Goal: Task Accomplishment & Management: Manage account settings

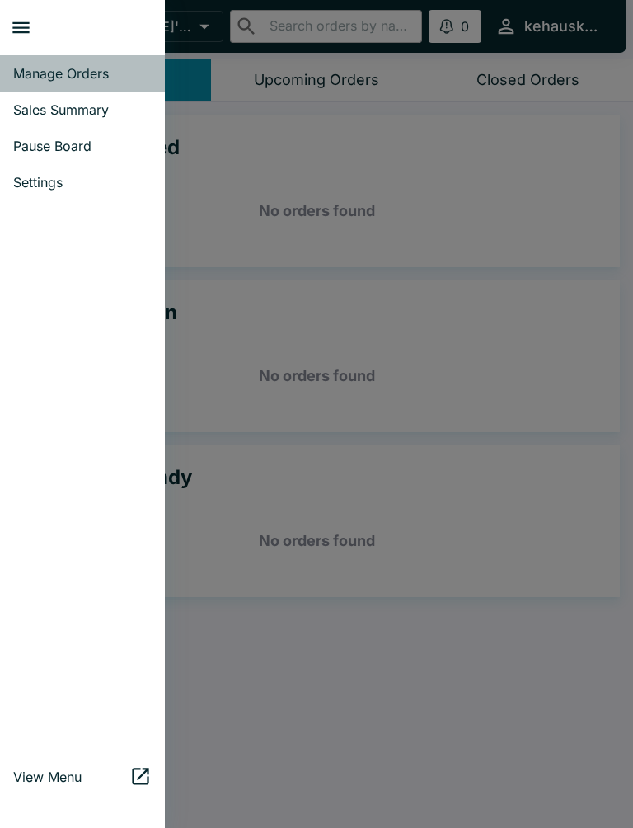
click at [93, 83] on link "Manage Orders" at bounding box center [82, 73] width 165 height 36
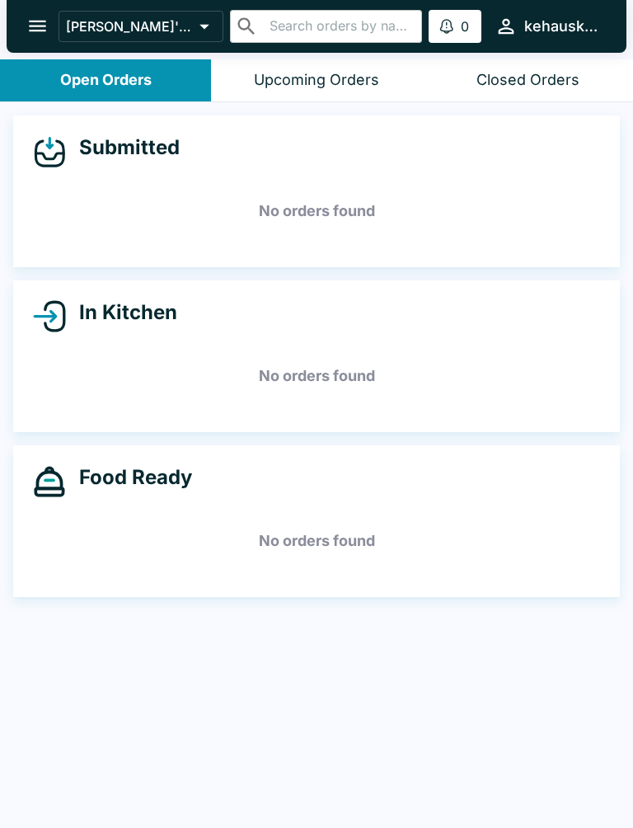
click at [35, 45] on button "open drawer" at bounding box center [37, 26] width 42 height 42
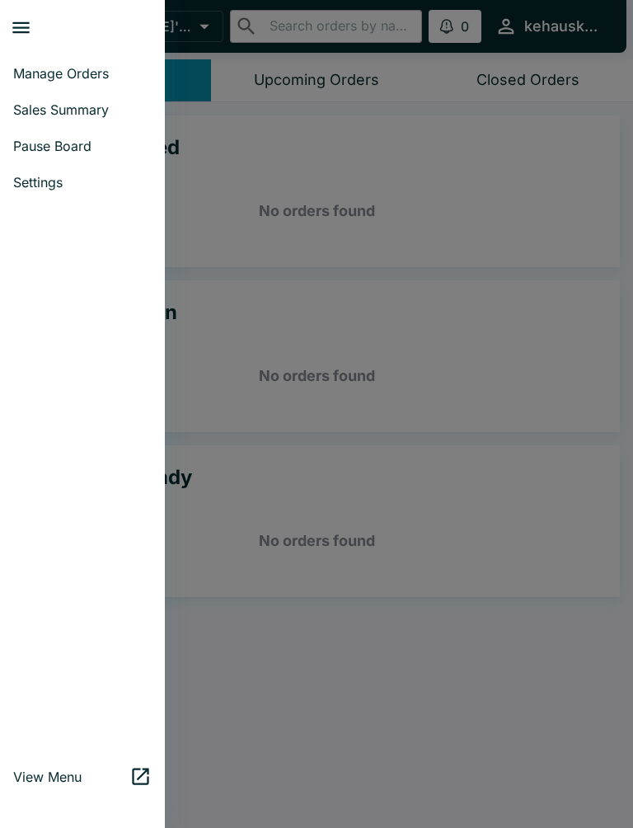
click at [120, 114] on span "Sales Summary" at bounding box center [82, 109] width 139 height 16
select select "03:00"
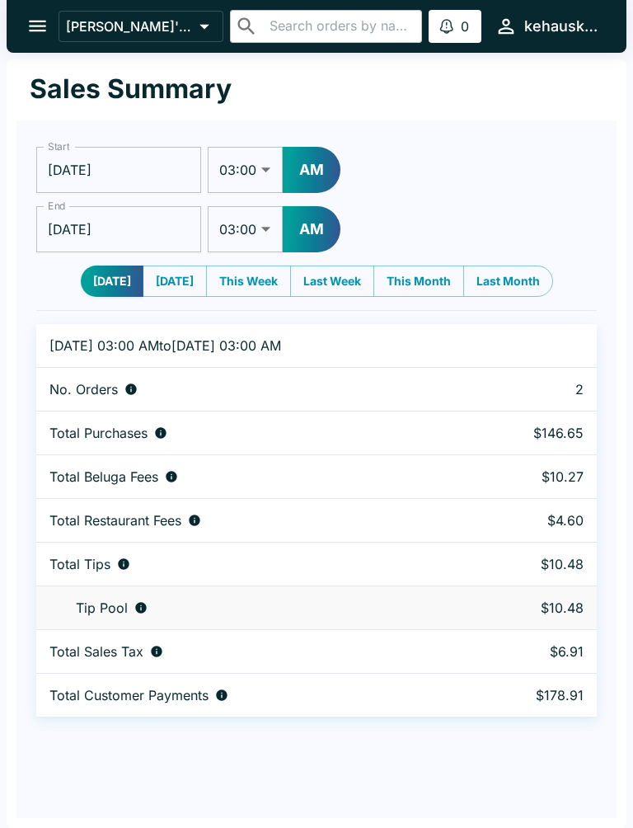
click at [43, 21] on icon "open drawer" at bounding box center [37, 26] width 22 height 22
click at [35, 26] on icon "open drawer" at bounding box center [37, 27] width 17 height 12
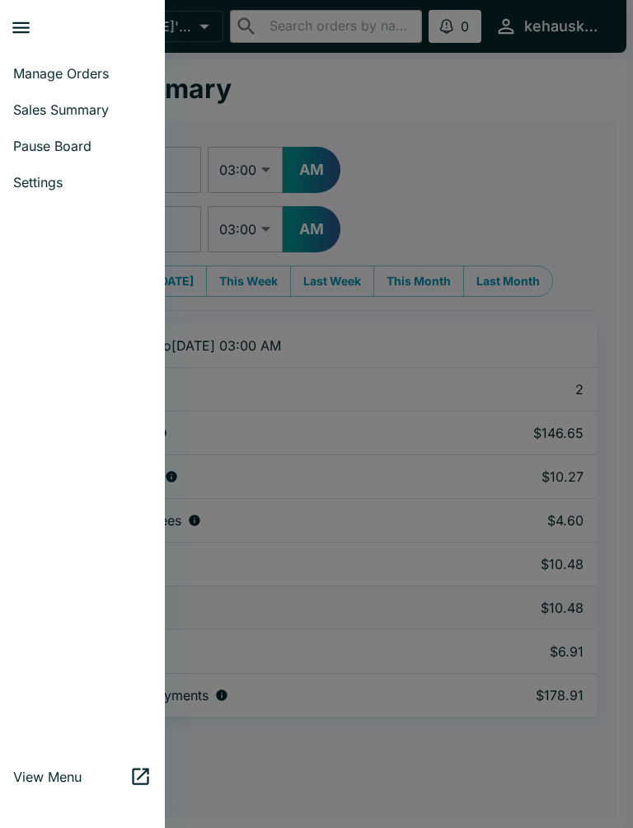
click at [22, 115] on span "Sales Summary" at bounding box center [82, 109] width 139 height 16
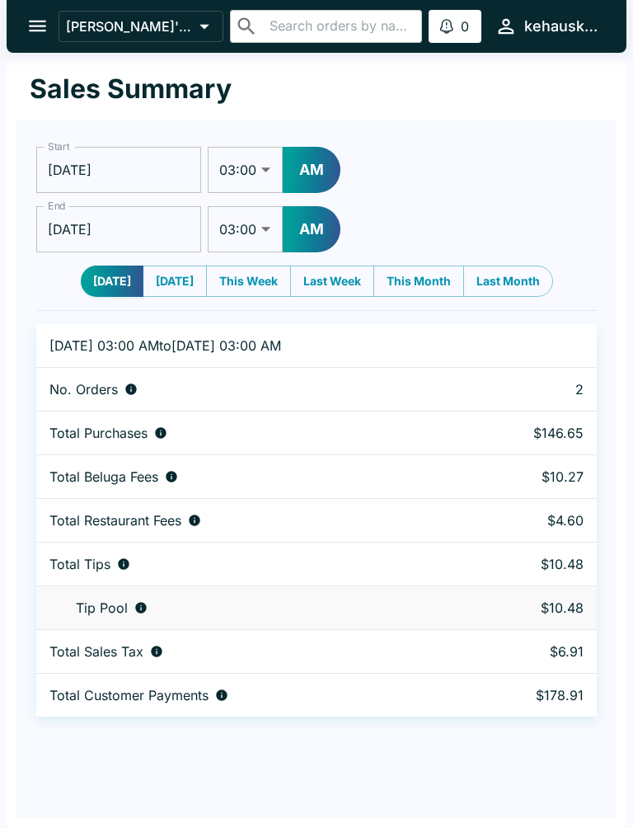
click at [37, 29] on icon "open drawer" at bounding box center [37, 26] width 22 height 22
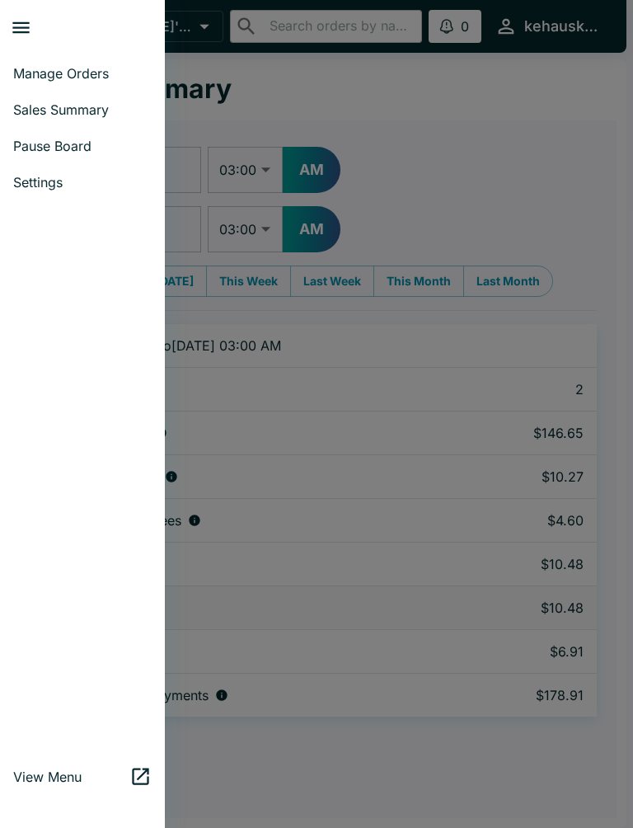
click at [38, 78] on span "Manage Orders" at bounding box center [82, 73] width 139 height 16
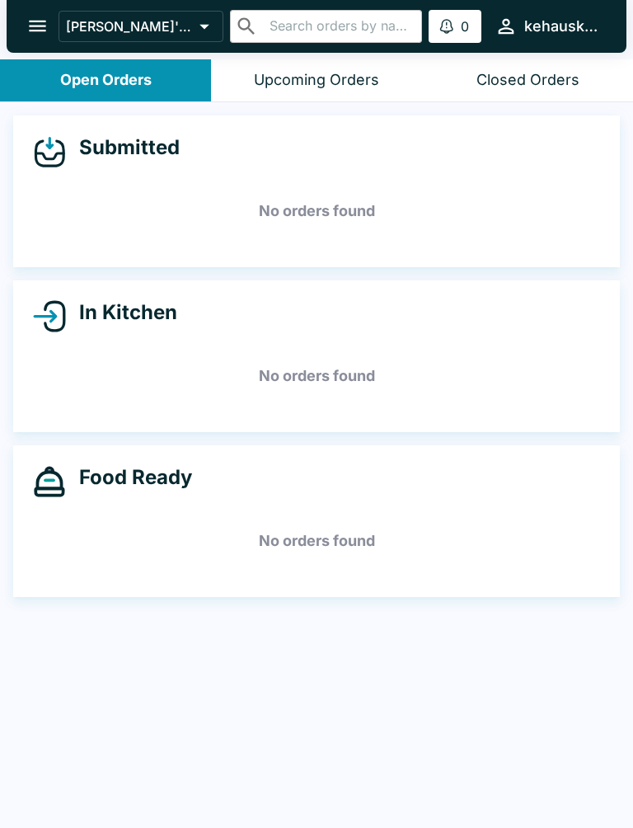
click at [41, 39] on button "open drawer" at bounding box center [37, 26] width 42 height 42
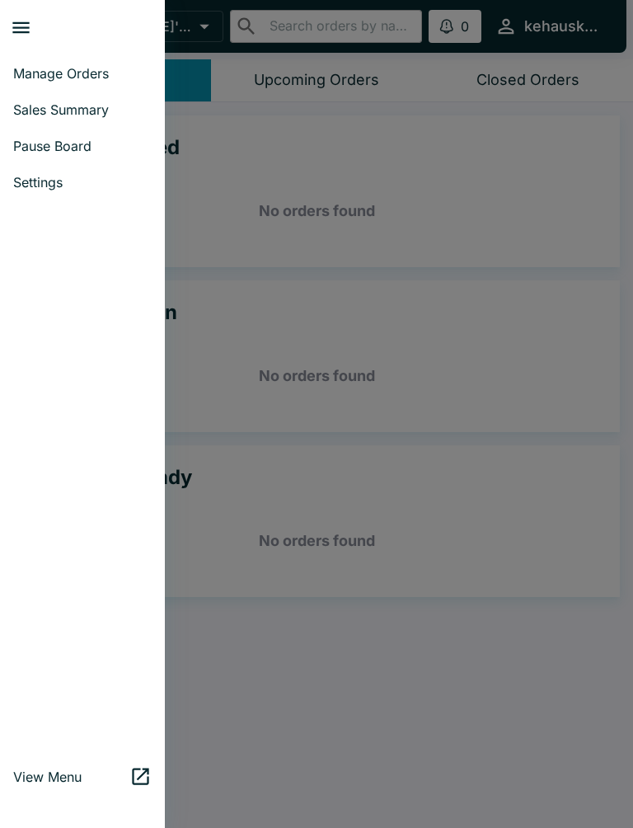
click at [104, 115] on span "Sales Summary" at bounding box center [82, 109] width 139 height 16
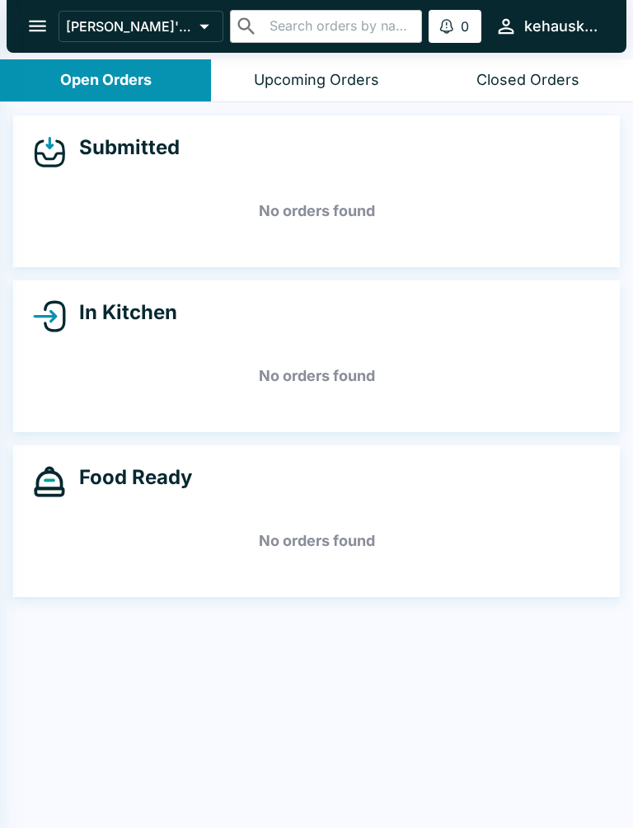
select select "03:00"
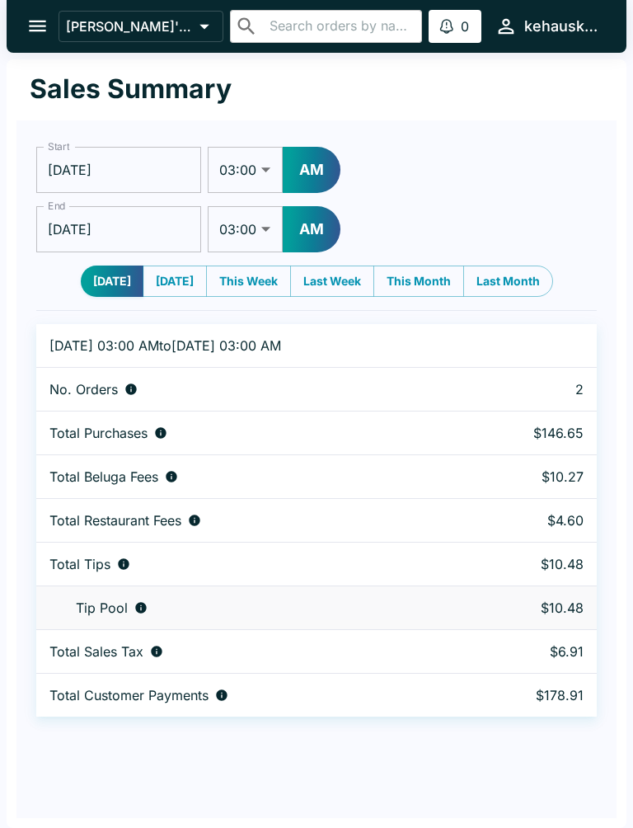
click at [174, 291] on button "[DATE]" at bounding box center [175, 281] width 64 height 31
type input "[DATE]"
click at [34, 14] on button "open drawer" at bounding box center [37, 26] width 42 height 42
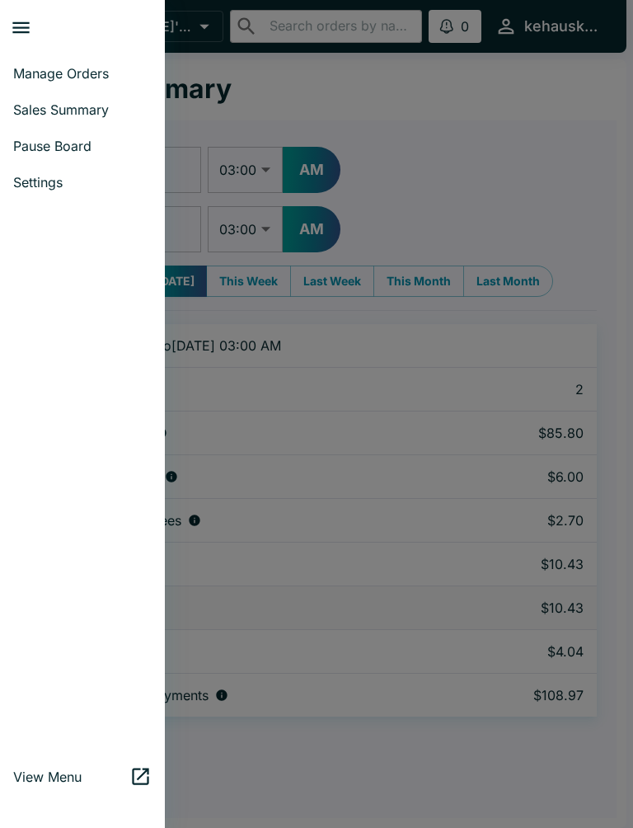
click at [98, 63] on link "Manage Orders" at bounding box center [82, 73] width 165 height 36
